Goal: Transaction & Acquisition: Download file/media

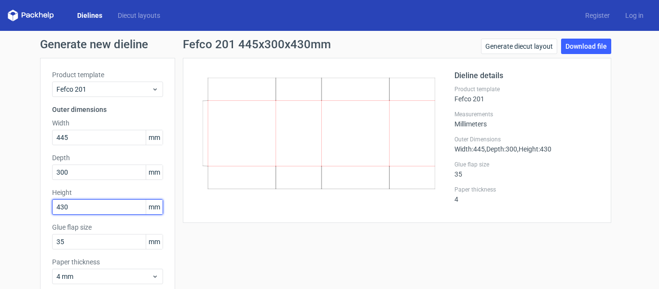
click at [89, 205] on input "430" at bounding box center [107, 206] width 111 height 15
type input "445"
click at [265, 258] on div "Fefco 201 445x300x445mm Generate diecut layout Download file Dieline details Pr…" at bounding box center [397, 187] width 444 height 297
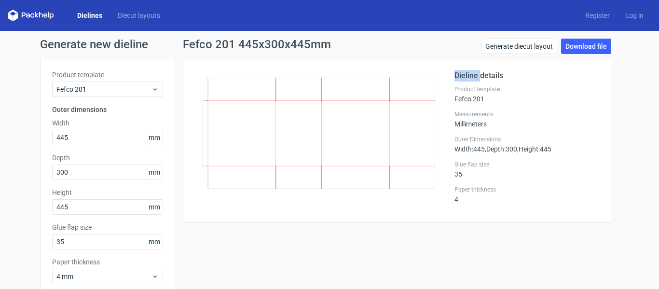
click at [265, 258] on div "Fefco 201 445x300x445mm Generate diecut layout Download file Dieline details Pr…" at bounding box center [397, 187] width 444 height 297
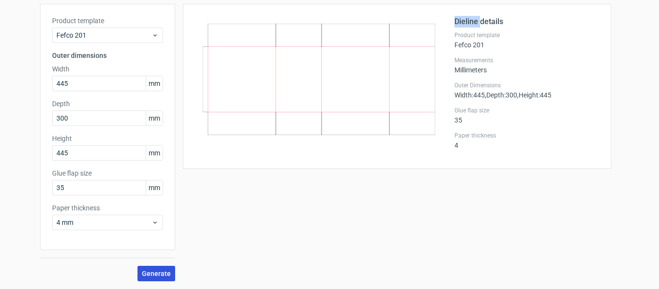
click at [147, 271] on span "Generate" at bounding box center [156, 273] width 29 height 7
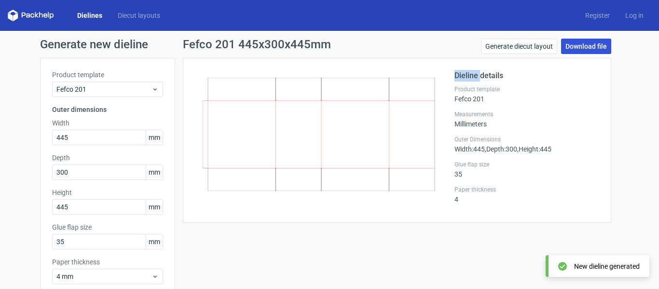
click at [572, 44] on link "Download file" at bounding box center [586, 46] width 50 height 15
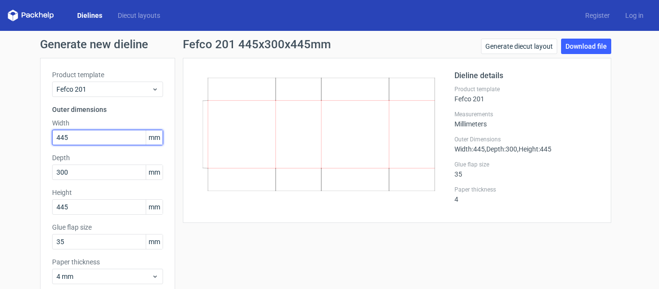
click at [121, 138] on input "445" at bounding box center [107, 137] width 111 height 15
type input "455"
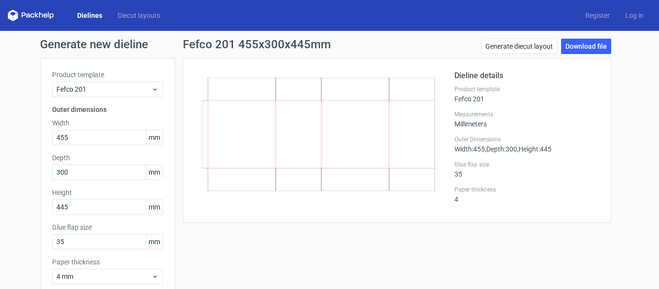
click at [229, 221] on div "Dieline details Product template Fefco 201 Measurements Millimeters Outer Dimen…" at bounding box center [397, 140] width 428 height 165
